Goal: Transaction & Acquisition: Subscribe to service/newsletter

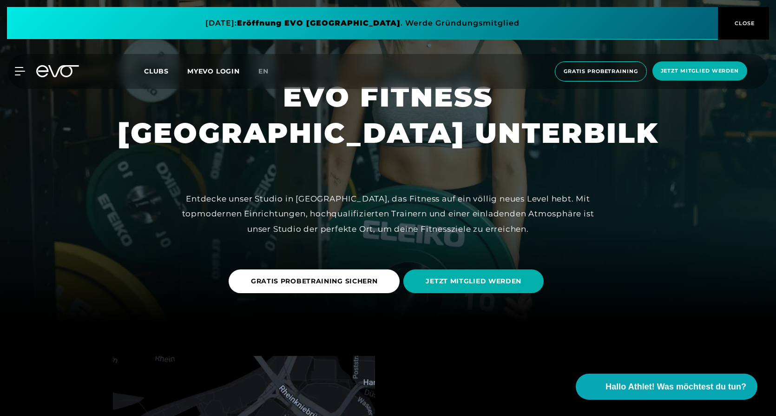
scroll to position [93, 0]
click at [318, 264] on link "GRATIS PROBETRAINING SICHERN" at bounding box center [316, 281] width 175 height 38
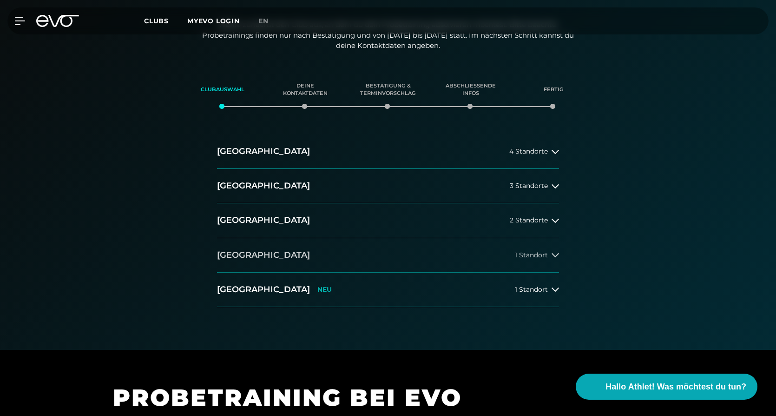
scroll to position [139, 0]
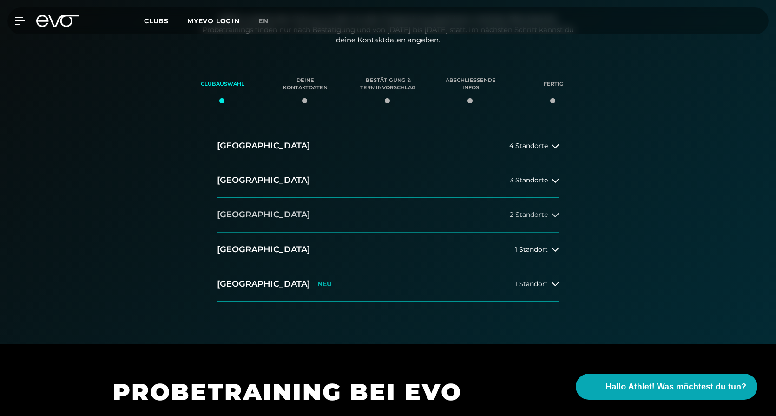
click at [364, 223] on button "[GEOGRAPHIC_DATA] 2 Standorte" at bounding box center [388, 215] width 342 height 34
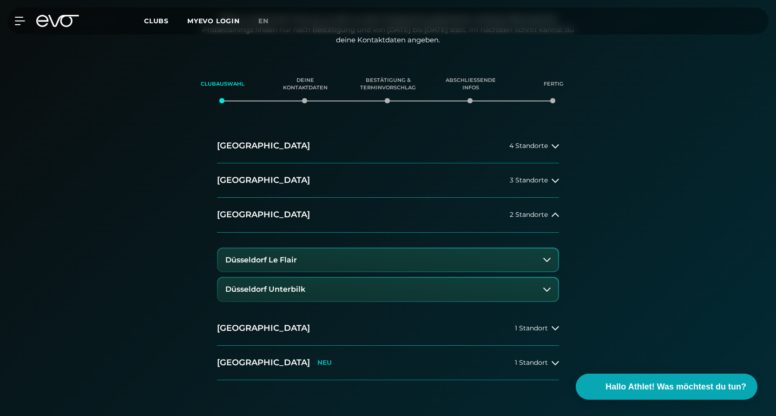
click at [305, 288] on button "Düsseldorf Unterbilk" at bounding box center [388, 289] width 340 height 23
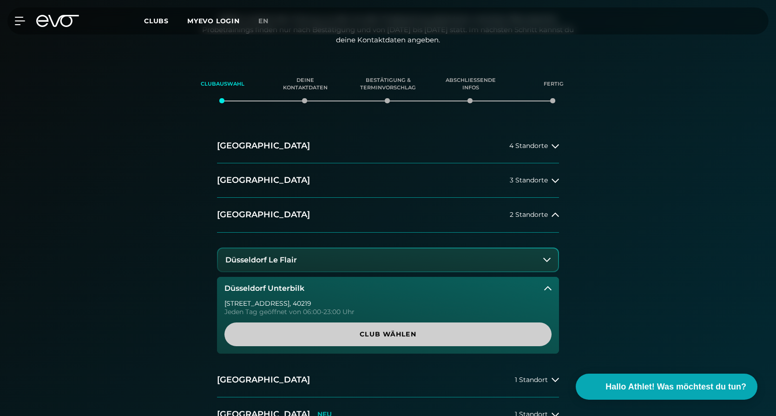
click at [403, 338] on span "Club wählen" at bounding box center [388, 334] width 283 height 10
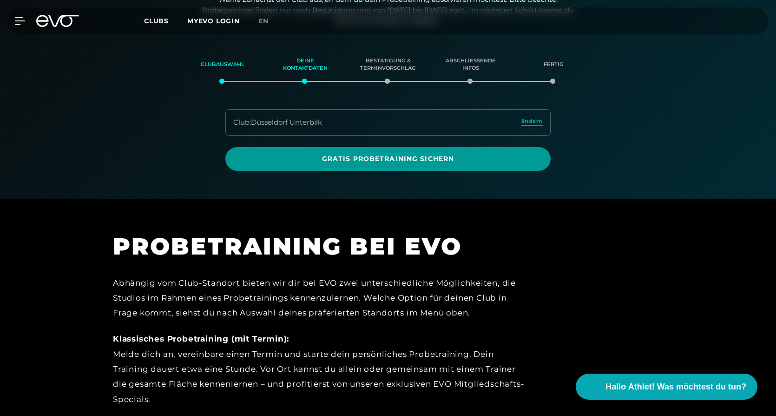
scroll to position [159, 0]
click at [310, 158] on span "Gratis Probetraining sichern" at bounding box center [388, 158] width 281 height 10
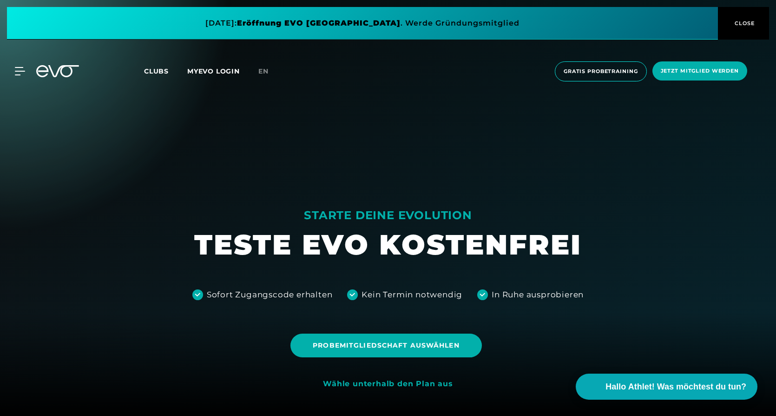
click at [158, 69] on span "Clubs" at bounding box center [156, 71] width 25 height 8
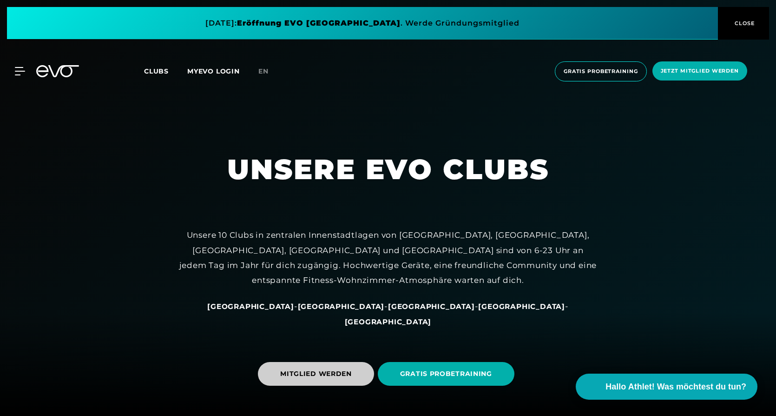
click at [357, 375] on span "MITGLIED WERDEN" at bounding box center [316, 374] width 116 height 24
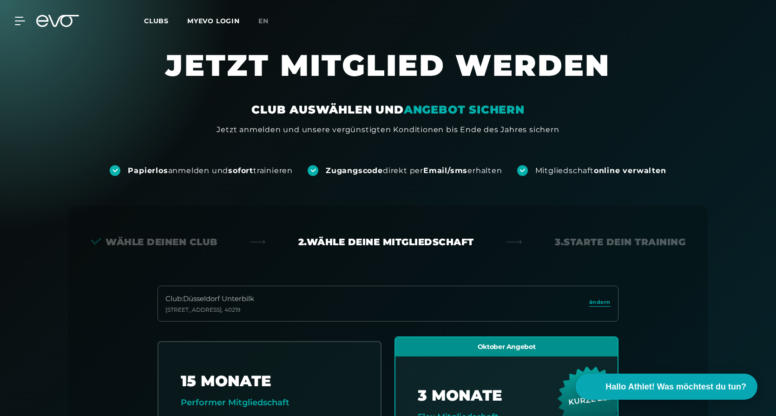
click at [164, 23] on span "Clubs" at bounding box center [156, 21] width 25 height 8
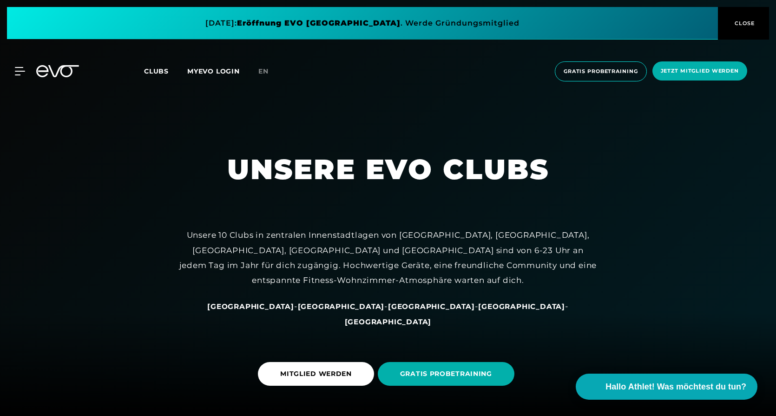
click at [22, 65] on div "MyEVO Login Über EVO Mitgliedschaften Probetraining TAGESPASS EVO Studios [GEOG…" at bounding box center [388, 71] width 773 height 35
click at [21, 74] on icon at bounding box center [21, 71] width 13 height 8
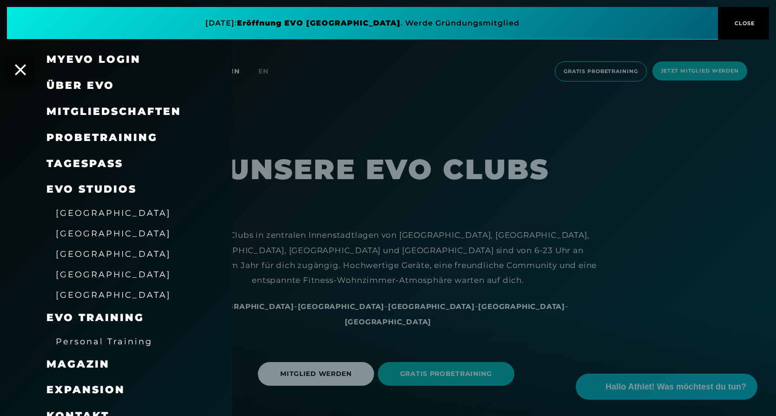
click at [106, 106] on span "Mitgliedschaften" at bounding box center [113, 111] width 135 height 13
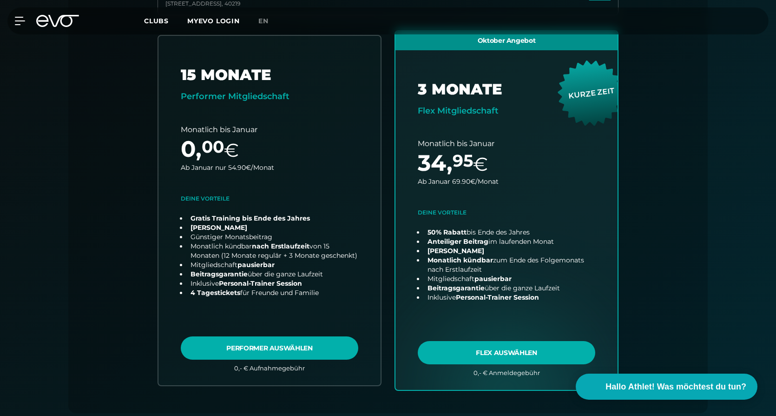
scroll to position [298, 0]
